Goal: Task Accomplishment & Management: Manage account settings

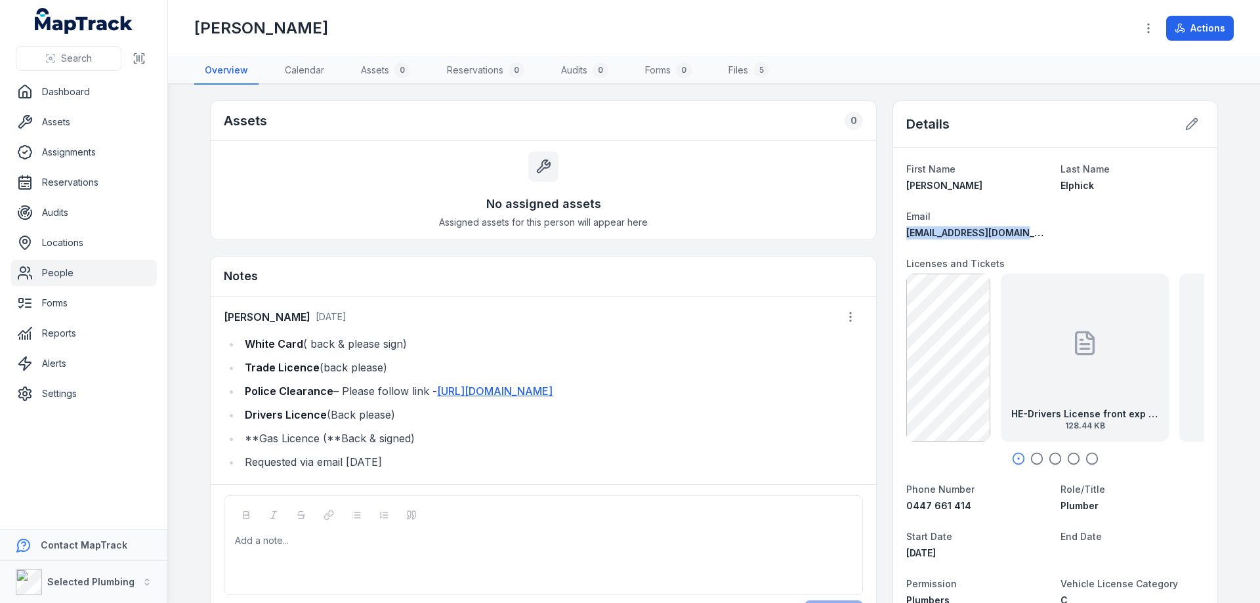
click at [65, 91] on link "Dashboard" at bounding box center [84, 92] width 146 height 26
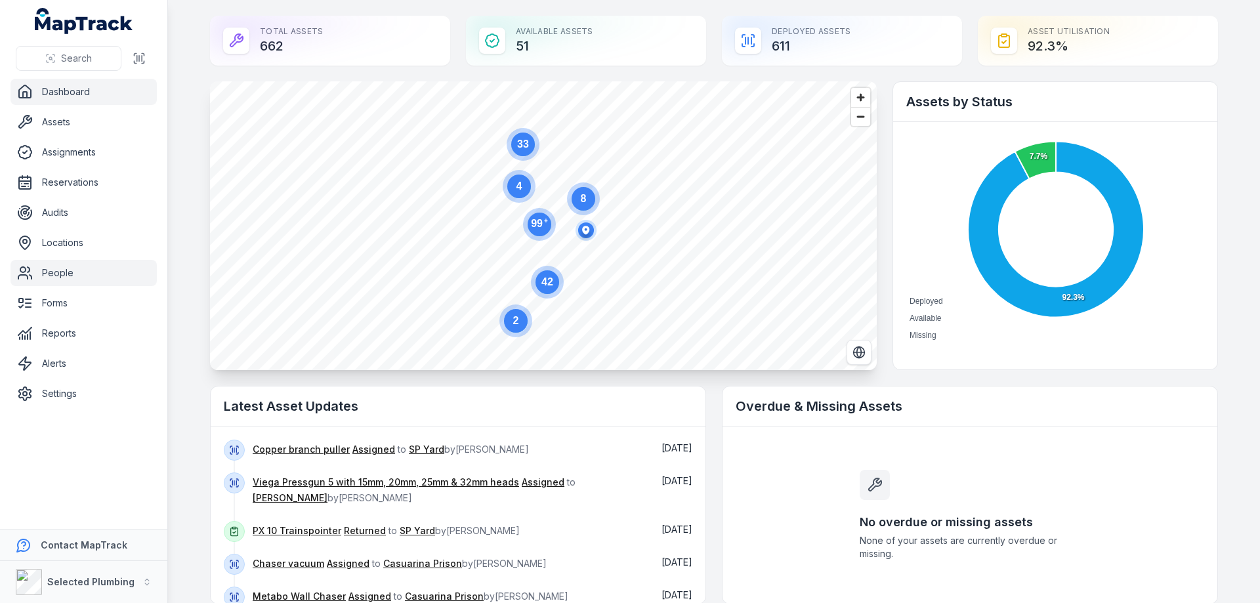
click at [56, 278] on link "People" at bounding box center [84, 273] width 146 height 26
click at [49, 272] on link "People" at bounding box center [84, 273] width 146 height 26
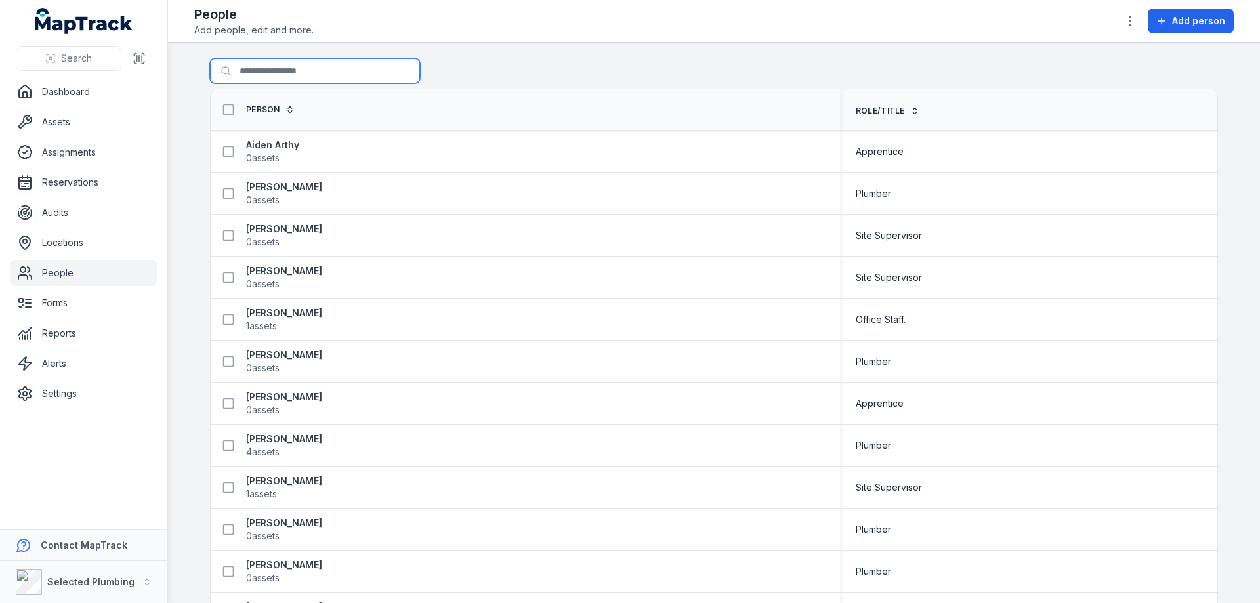
click at [265, 71] on input "Search for people" at bounding box center [315, 70] width 210 height 25
type input "****"
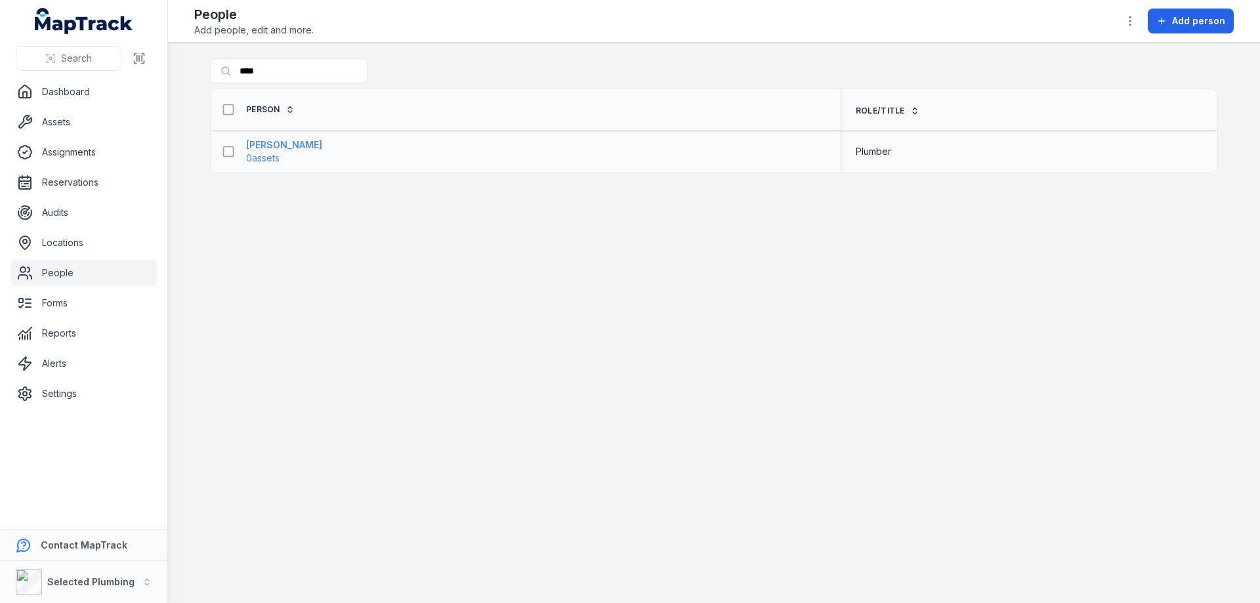
click at [273, 144] on strong "[PERSON_NAME]" at bounding box center [284, 145] width 76 height 13
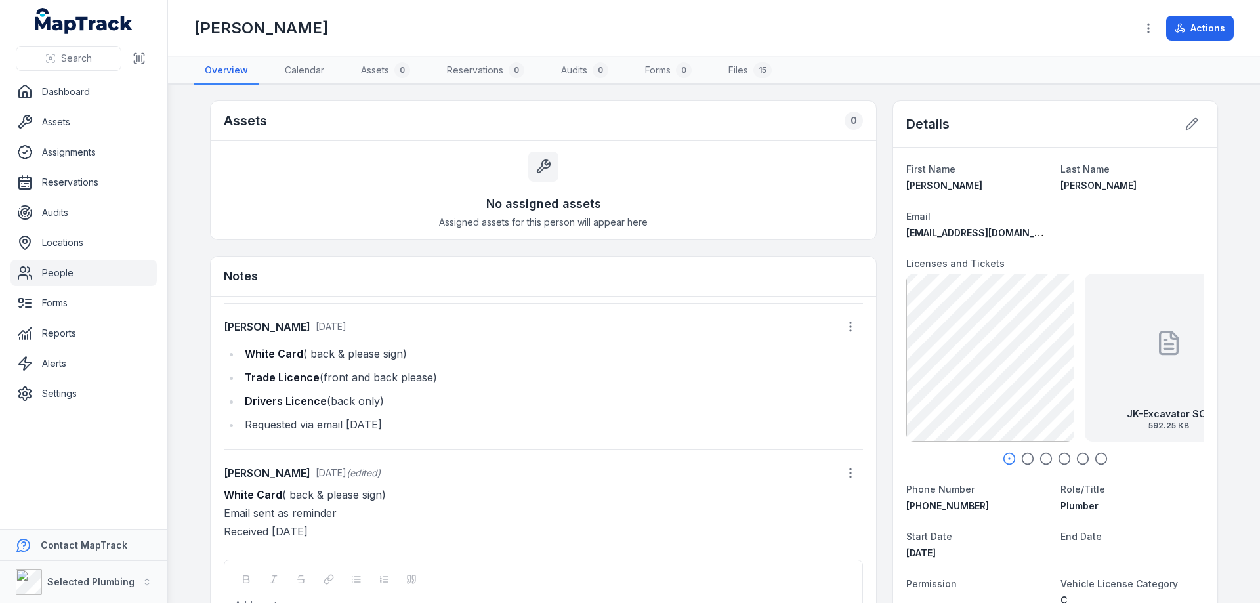
scroll to position [87, 0]
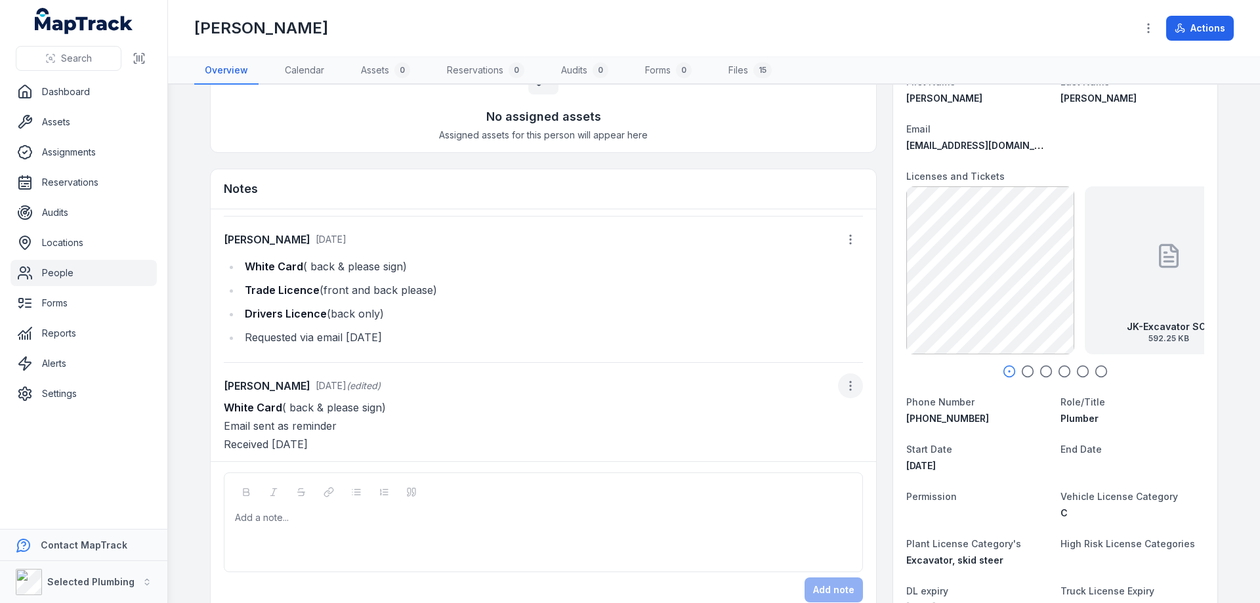
click at [840, 393] on button "button" at bounding box center [850, 386] width 25 height 25
click at [771, 421] on div "Edit note" at bounding box center [769, 421] width 147 height 24
click at [379, 442] on div "**********" at bounding box center [544, 443] width 616 height 13
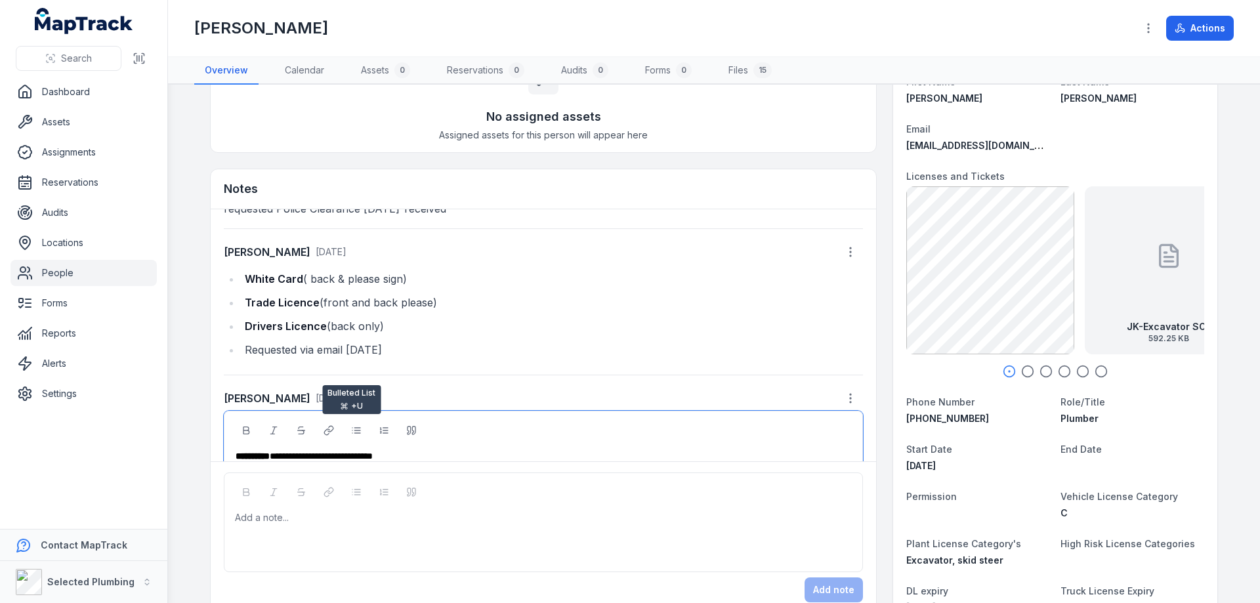
scroll to position [130, 0]
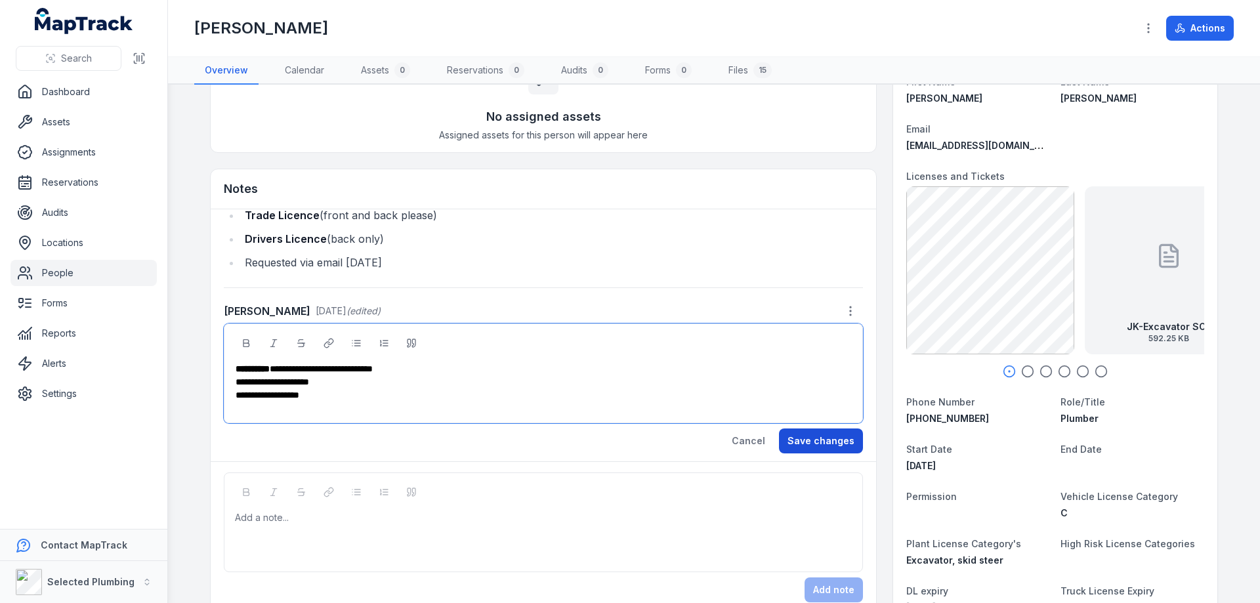
click at [809, 438] on button "Save changes" at bounding box center [821, 441] width 84 height 25
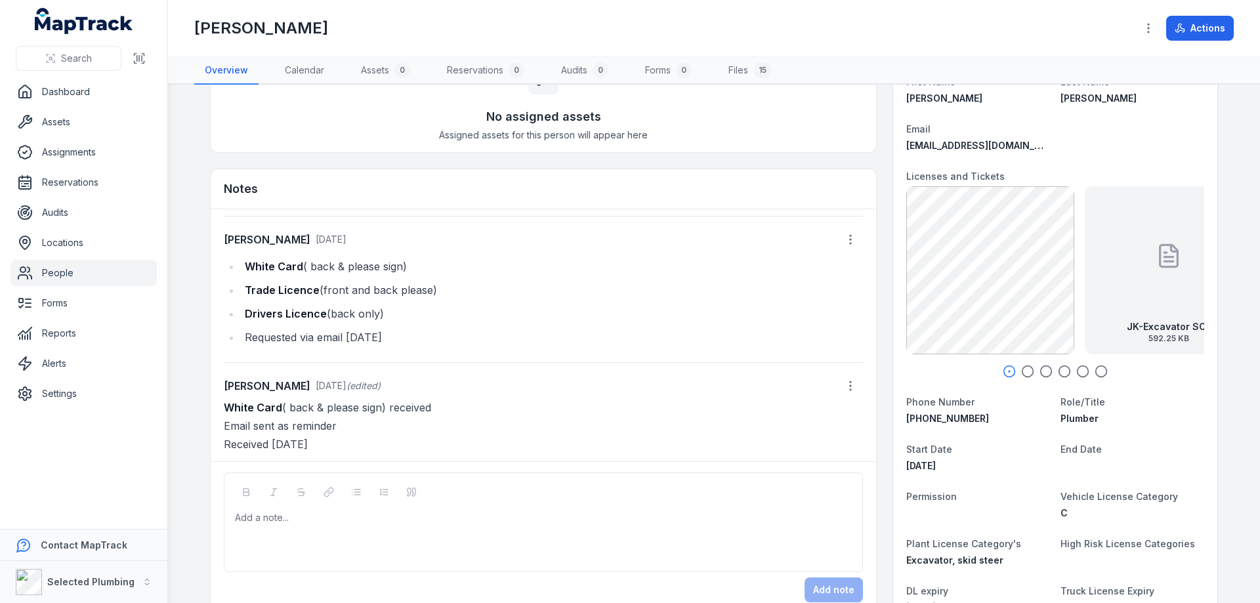
scroll to position [0, 0]
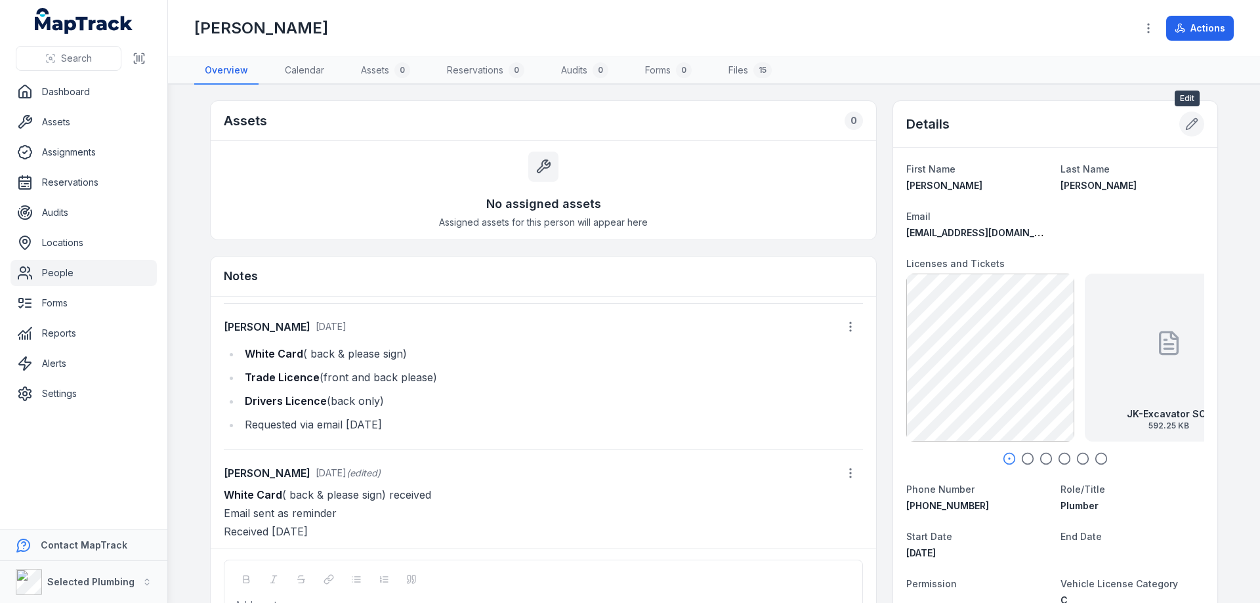
click at [1194, 121] on icon at bounding box center [1195, 121] width 2 height 2
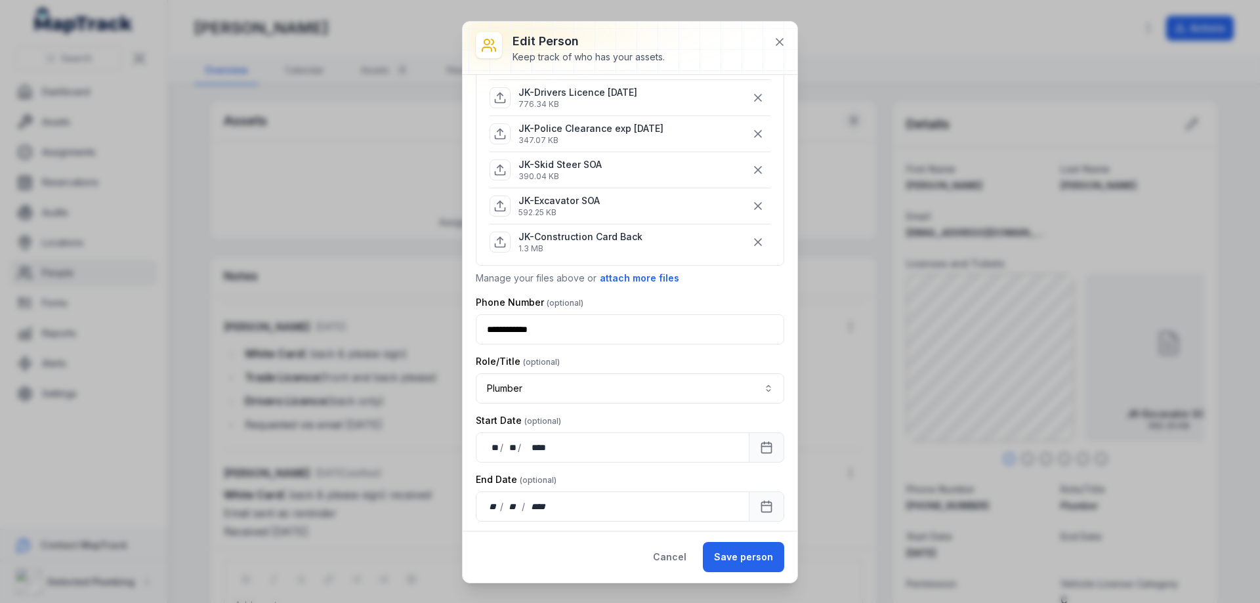
scroll to position [87, 0]
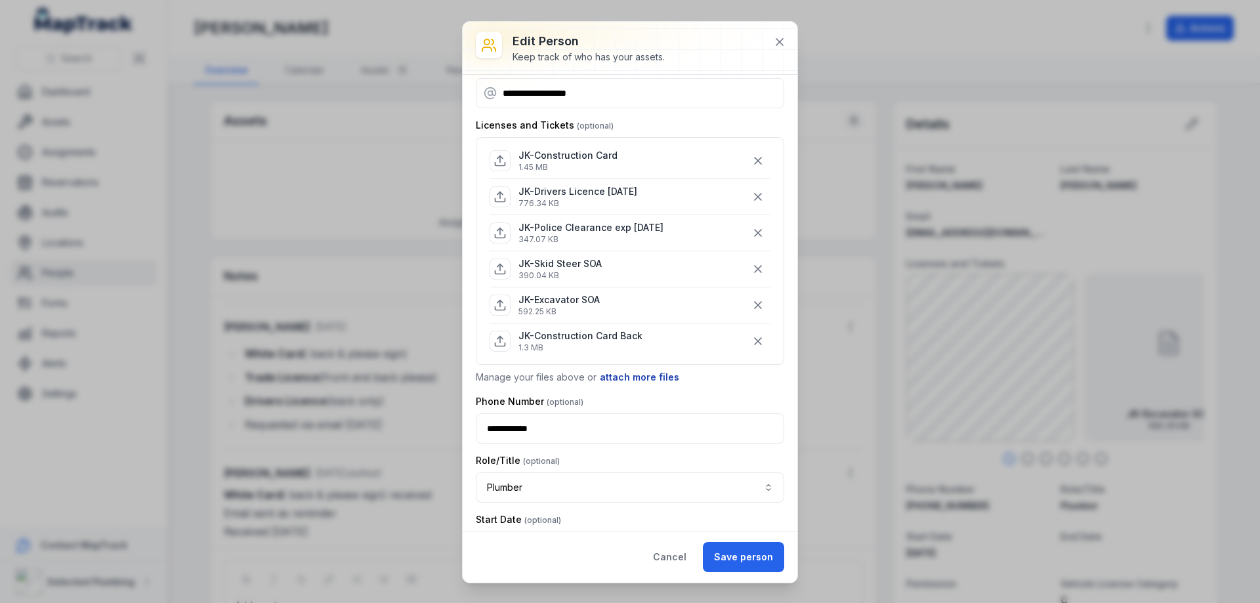
click at [622, 376] on button "attach more files" at bounding box center [639, 377] width 81 height 14
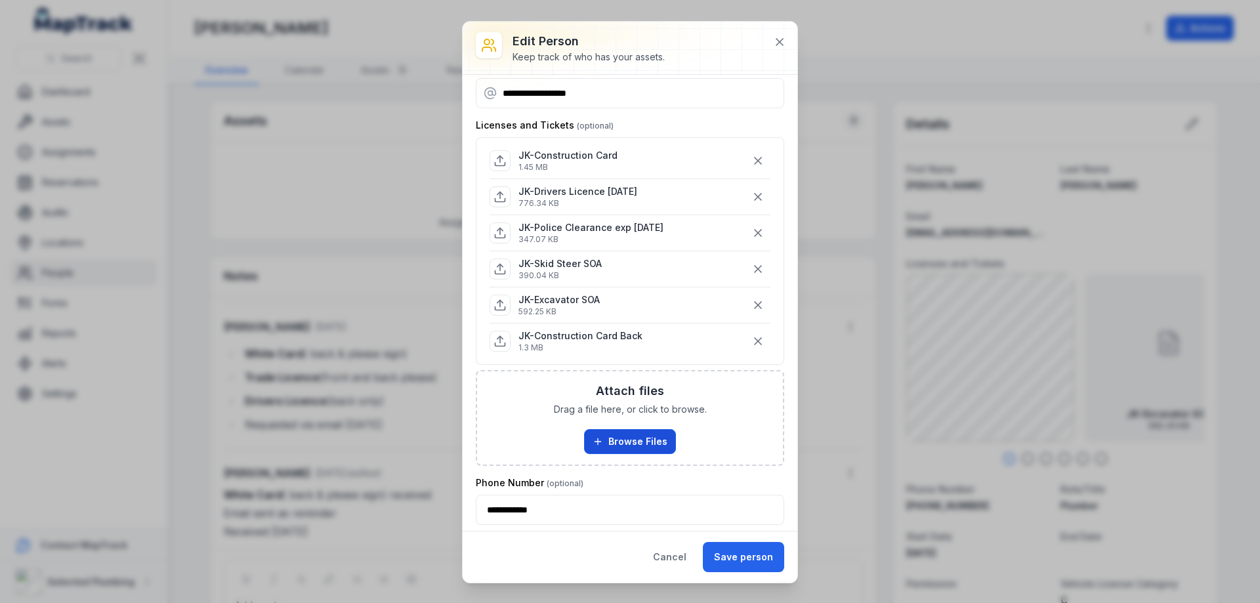
click at [643, 436] on button "Browse Files" at bounding box center [630, 441] width 92 height 25
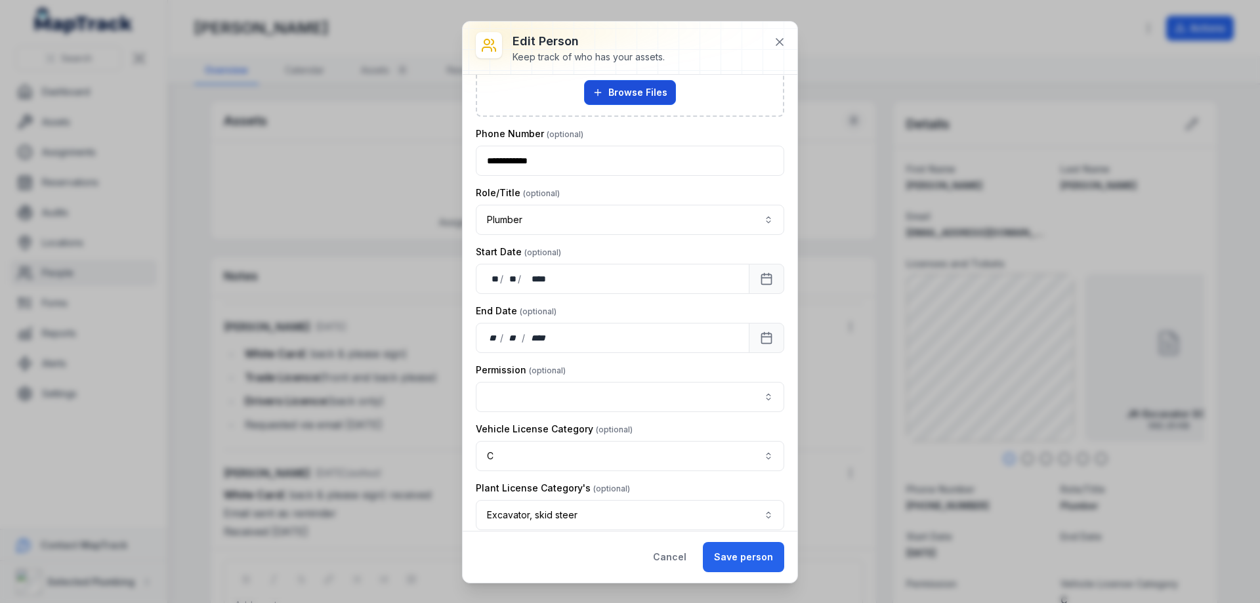
scroll to position [875, 0]
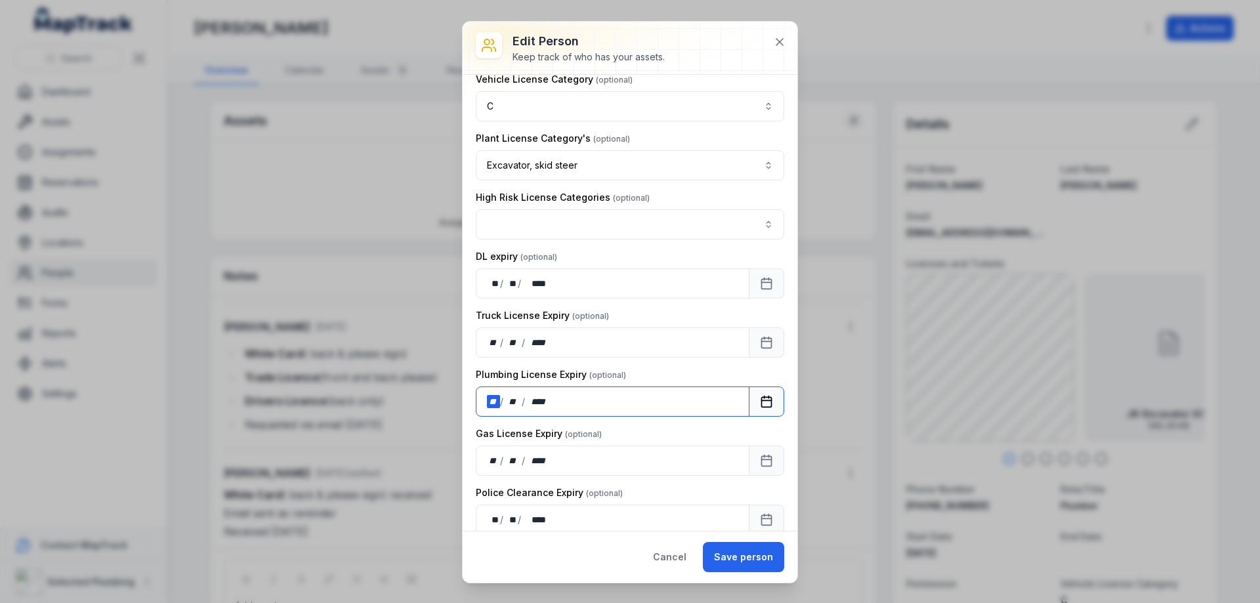
click at [489, 398] on div "**" at bounding box center [493, 401] width 13 height 13
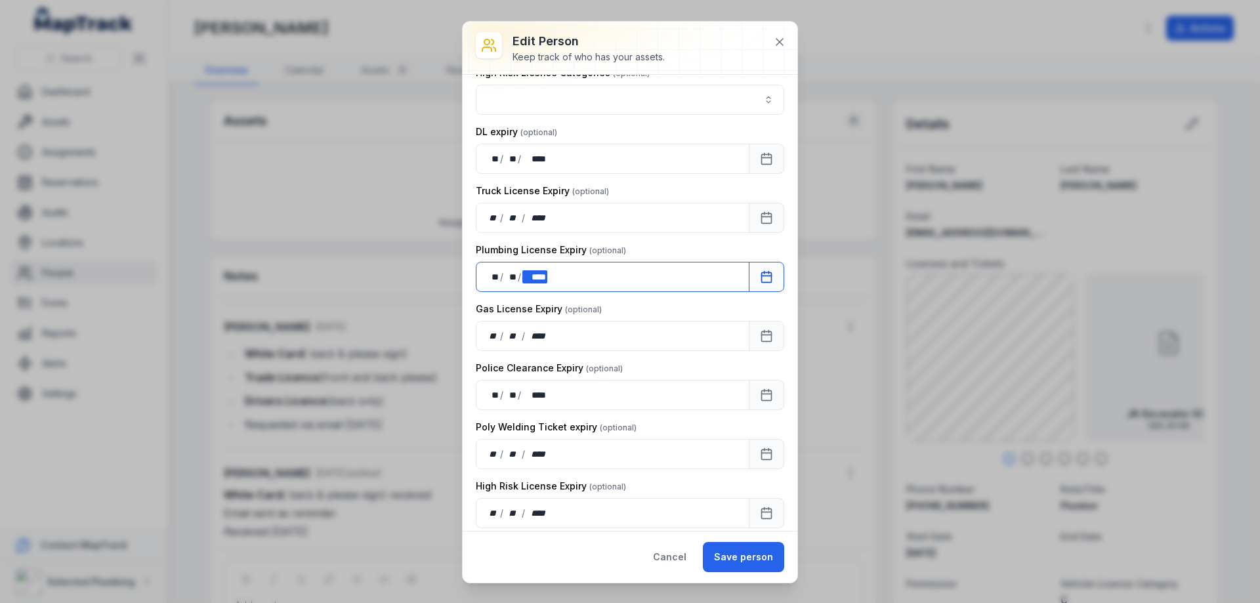
scroll to position [1138, 0]
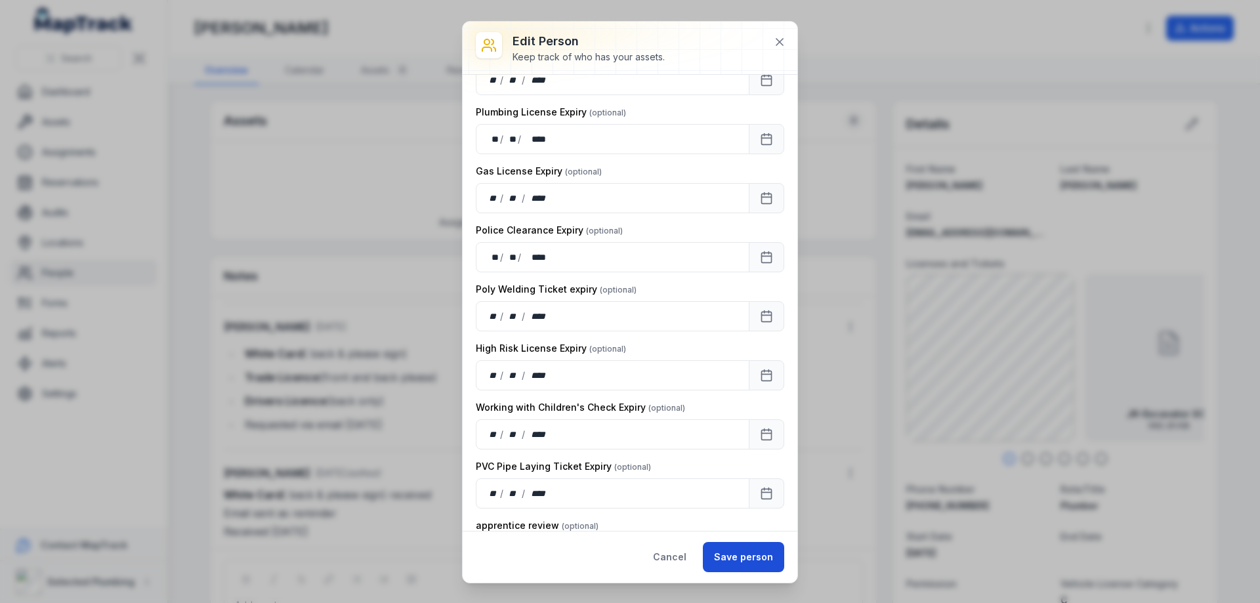
click at [740, 558] on button "Save person" at bounding box center [743, 557] width 81 height 30
